Goal: Use online tool/utility: Utilize a website feature to perform a specific function

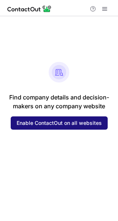
click at [88, 123] on span "Enable ContactOut on all websites" at bounding box center [59, 123] width 85 height 6
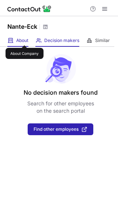
click at [24, 39] on span "About" at bounding box center [22, 41] width 12 height 6
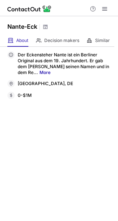
click at [39, 70] on link "More" at bounding box center [44, 73] width 11 height 6
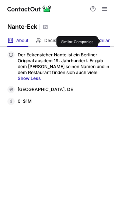
click at [104, 42] on span "Similar" at bounding box center [102, 41] width 15 height 6
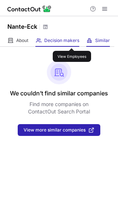
click at [72, 42] on span "Decision makers" at bounding box center [61, 41] width 35 height 6
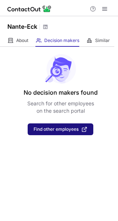
click at [57, 130] on span "Find other employees" at bounding box center [56, 129] width 45 height 5
